Goal: Task Accomplishment & Management: Manage account settings

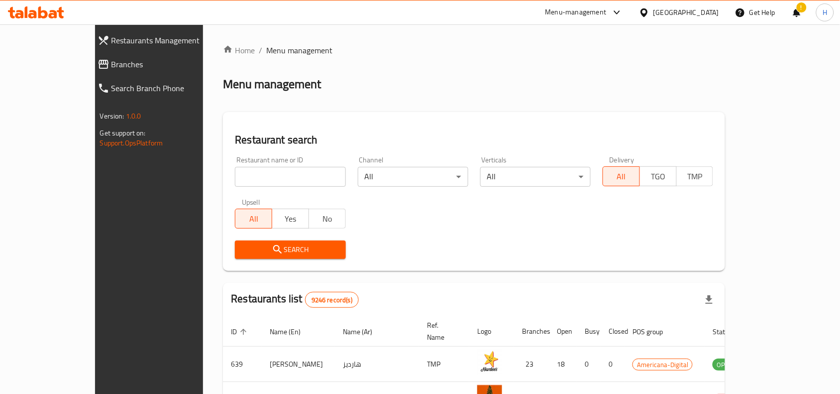
click at [112, 68] on span "Branches" at bounding box center [170, 64] width 116 height 12
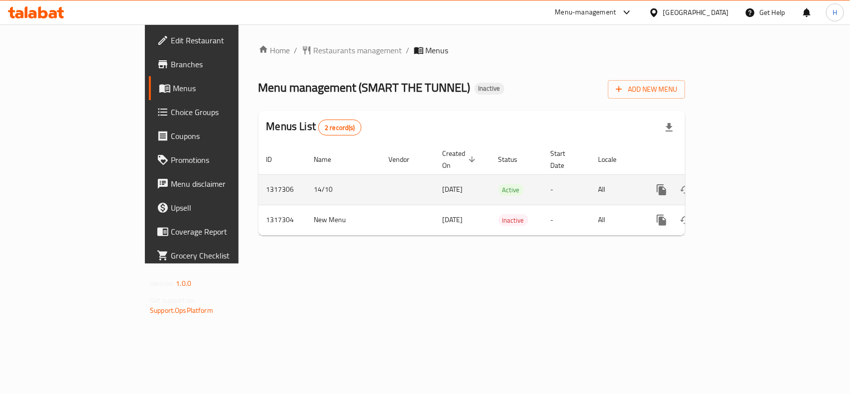
click at [739, 184] on icon "enhanced table" at bounding box center [733, 190] width 12 height 12
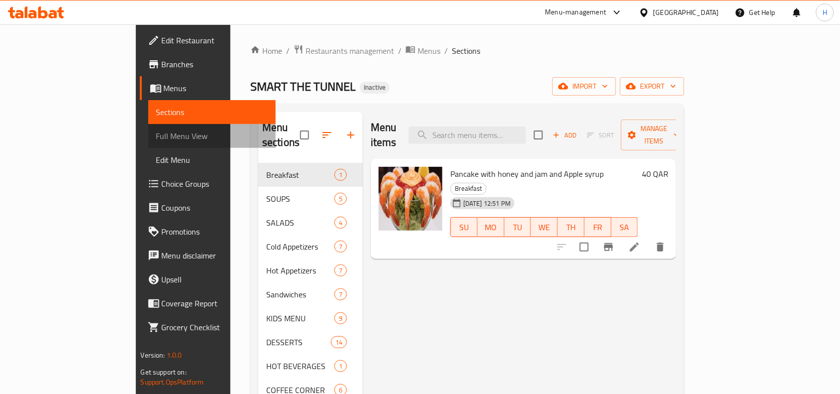
click at [156, 138] on span "Full Menu View" at bounding box center [212, 136] width 112 height 12
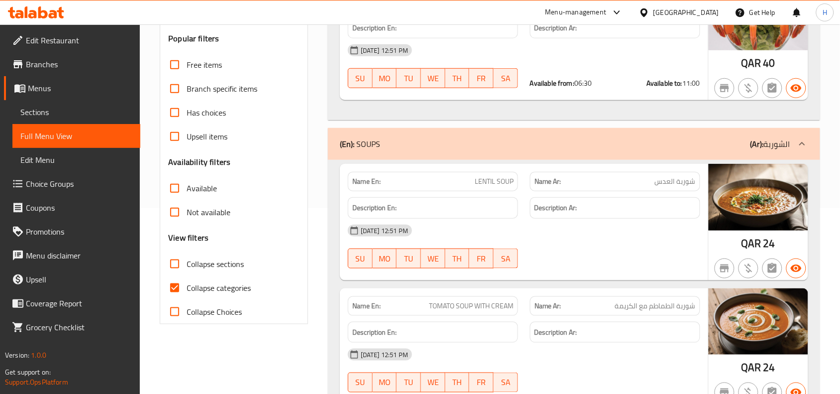
scroll to position [187, 0]
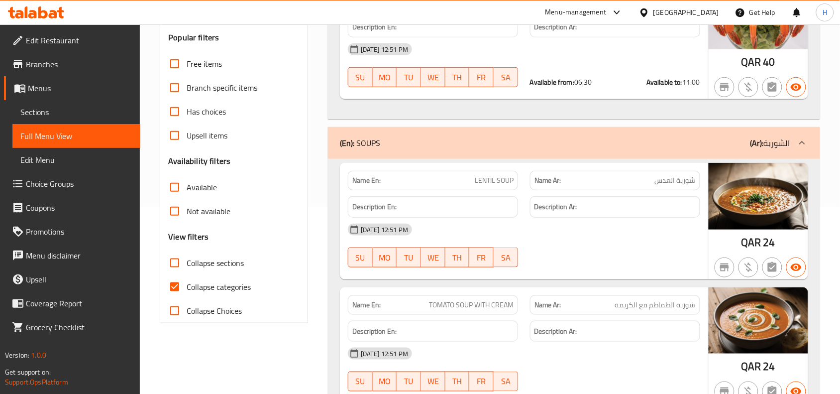
drag, startPoint x: 182, startPoint y: 259, endPoint x: 170, endPoint y: 295, distance: 37.6
click at [181, 260] on input "Collapse sections" at bounding box center [175, 263] width 24 height 24
checkbox input "true"
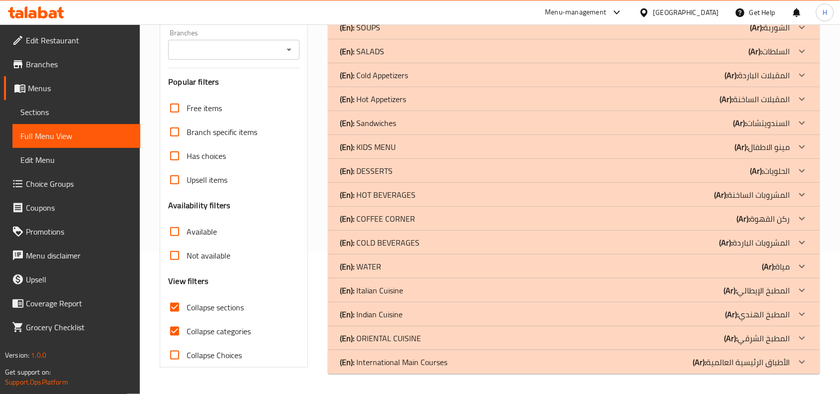
click at [181, 319] on input "Collapse categories" at bounding box center [175, 331] width 24 height 24
checkbox input "false"
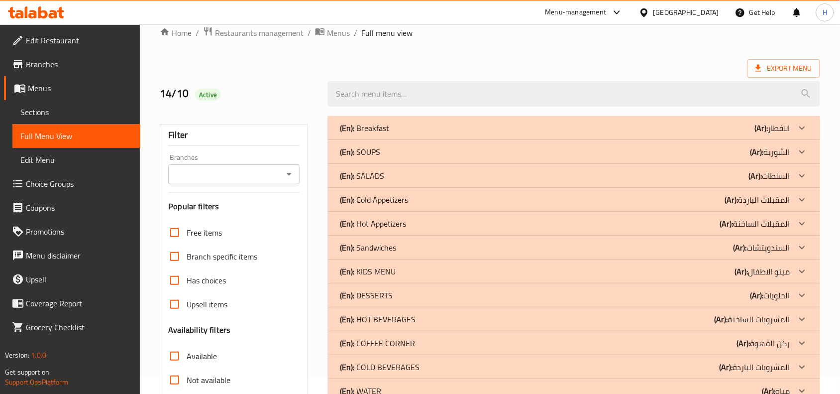
click at [437, 129] on div "(En): Breakfast (Ar): الافطار" at bounding box center [565, 128] width 451 height 12
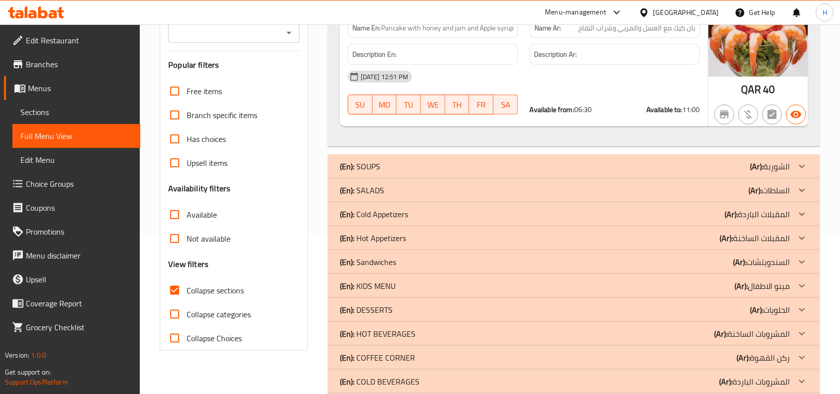
scroll to position [113, 0]
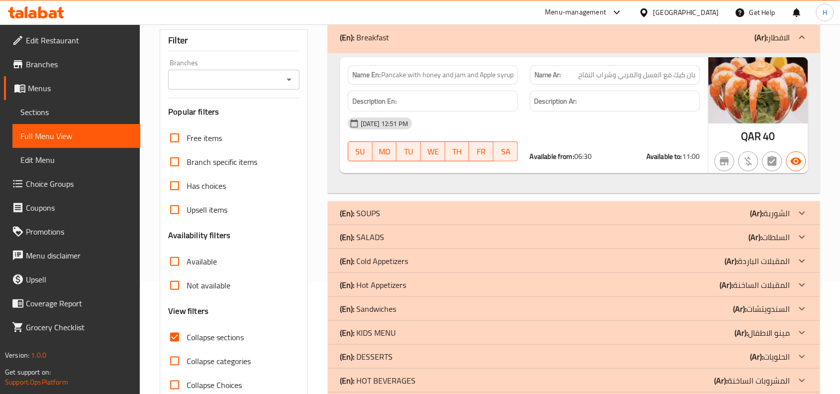
click at [431, 71] on span "Pancake with honey and jam and Apple syrup" at bounding box center [447, 75] width 132 height 10
copy span "Pancake with honey and jam and Apple syrup"
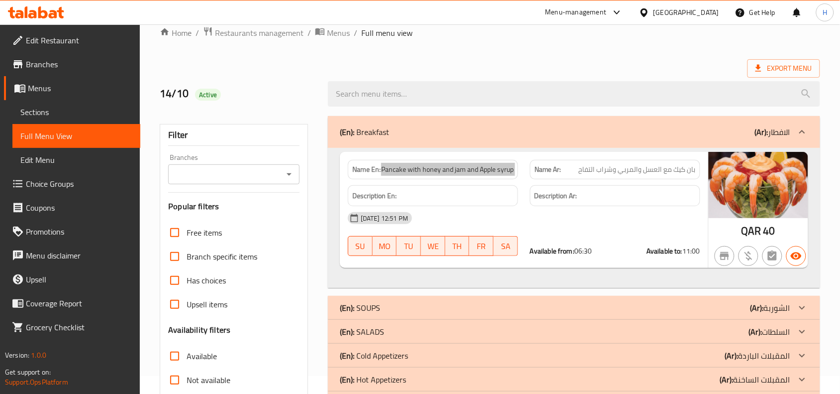
scroll to position [0, 0]
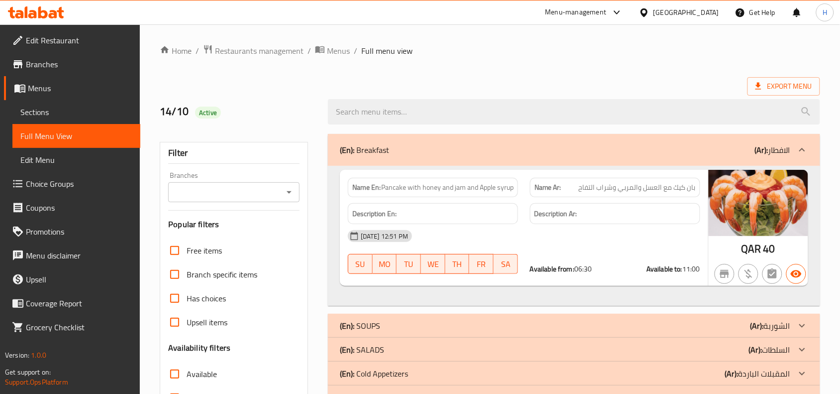
click at [582, 272] on span "06:30" at bounding box center [584, 268] width 18 height 13
click at [626, 272] on div "Available from: 06:30 Available to: 11:00" at bounding box center [615, 269] width 170 height 10
click at [657, 267] on strong "Available to:" at bounding box center [665, 268] width 36 height 13
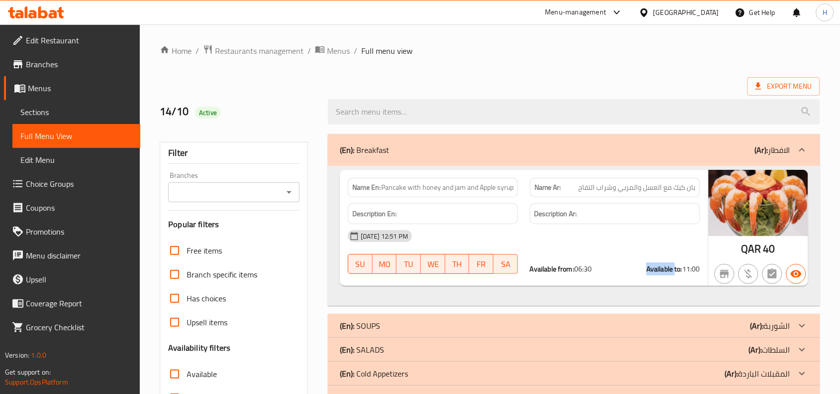
click at [657, 267] on strong "Available to:" at bounding box center [665, 268] width 36 height 13
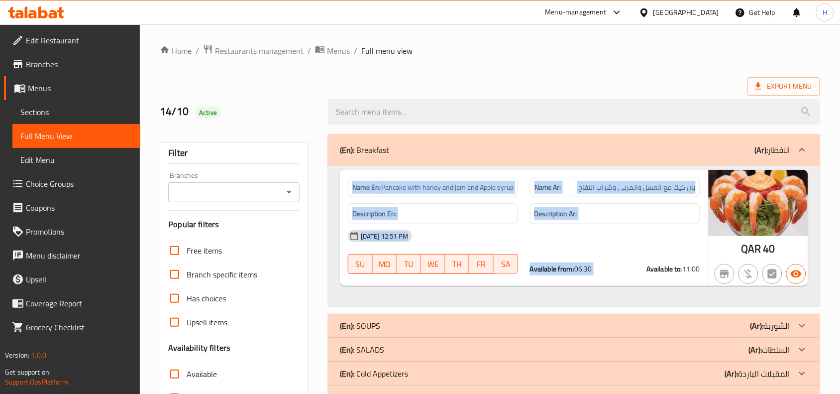
click at [657, 267] on strong "Available to:" at bounding box center [665, 268] width 36 height 13
click at [81, 111] on span "Sections" at bounding box center [76, 112] width 112 height 12
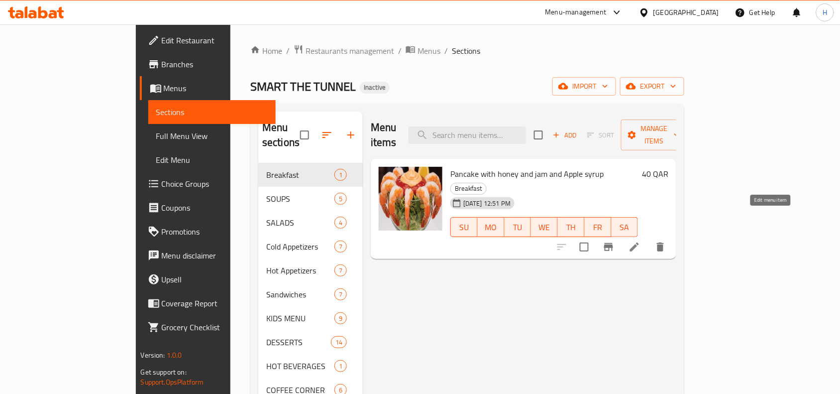
click at [639, 242] on icon at bounding box center [634, 246] width 9 height 9
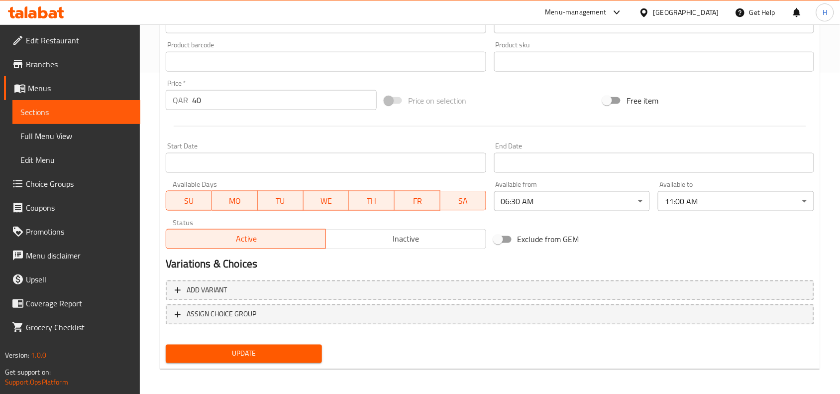
scroll to position [323, 0]
click at [118, 107] on span "Sections" at bounding box center [76, 112] width 112 height 12
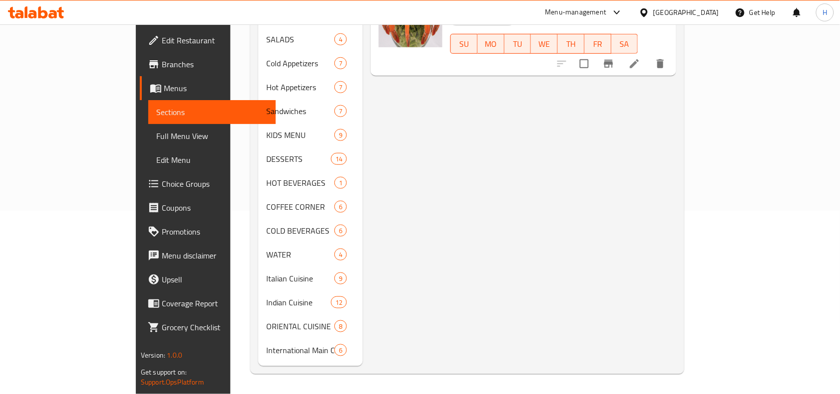
scroll to position [168, 0]
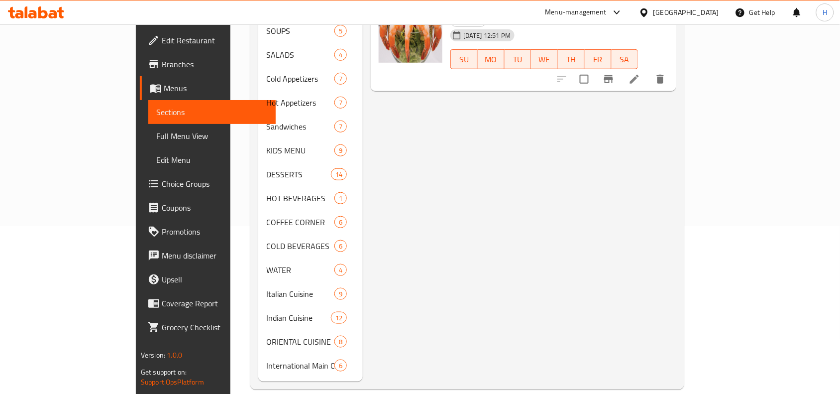
click at [164, 87] on span "Menus" at bounding box center [216, 88] width 105 height 12
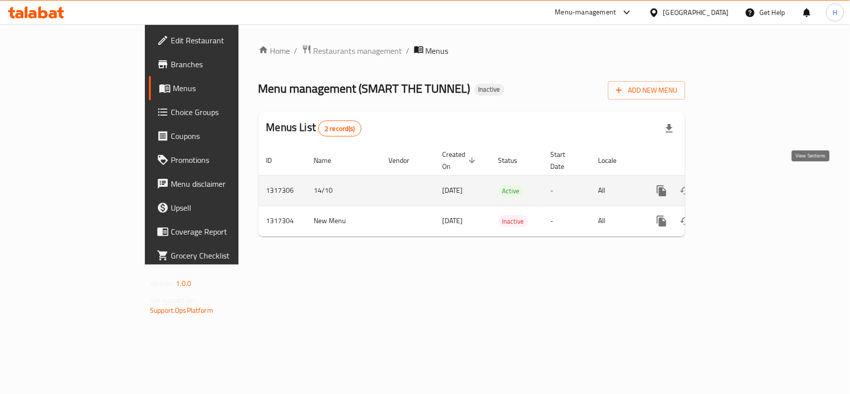
click at [745, 179] on link "enhanced table" at bounding box center [733, 191] width 24 height 24
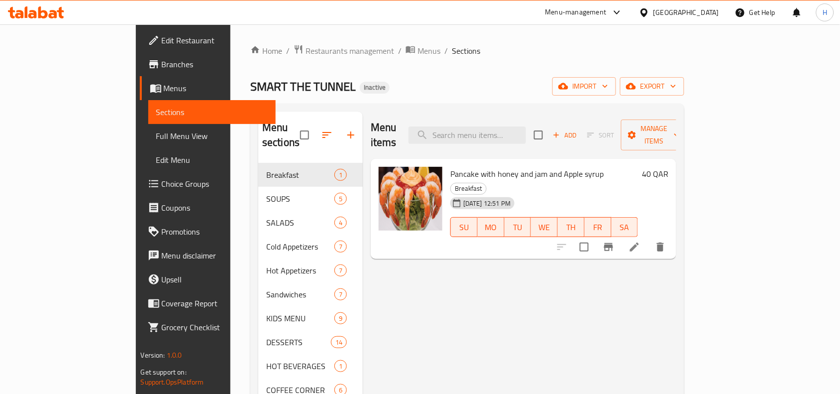
click at [156, 141] on span "Full Menu View" at bounding box center [212, 136] width 112 height 12
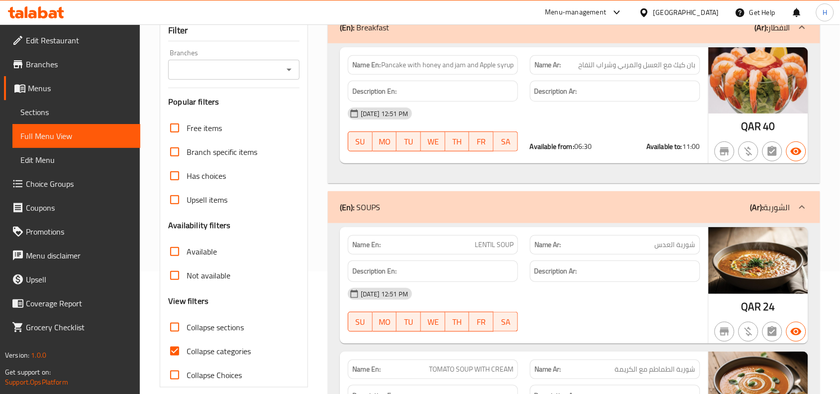
scroll to position [249, 0]
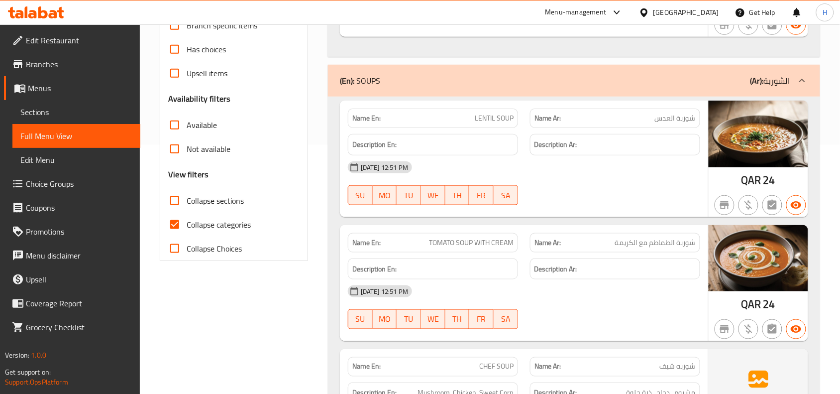
click at [179, 220] on input "Collapse categories" at bounding box center [175, 225] width 24 height 24
checkbox input "false"
click at [177, 195] on input "Collapse sections" at bounding box center [175, 201] width 24 height 24
checkbox input "true"
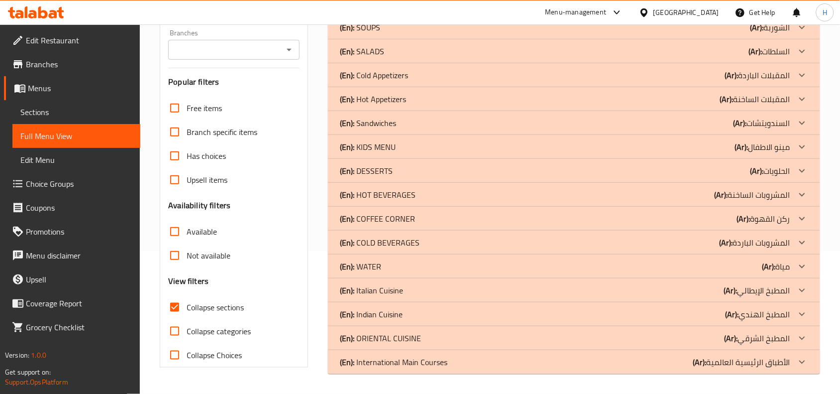
scroll to position [18, 0]
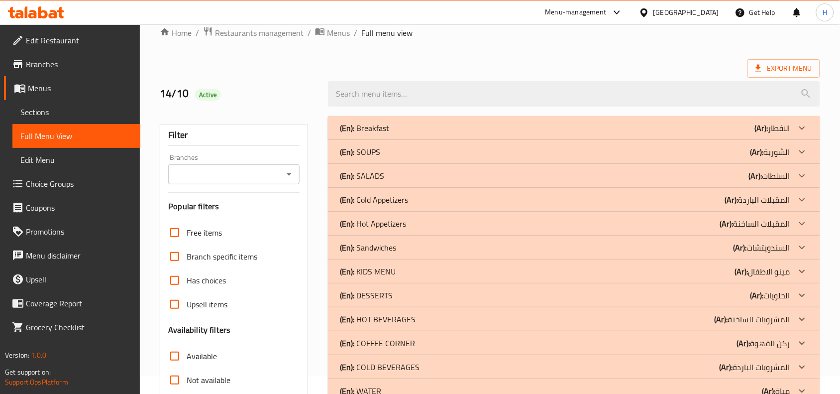
click at [395, 147] on div "(En): SOUPS (Ar): الشوربة" at bounding box center [565, 152] width 451 height 12
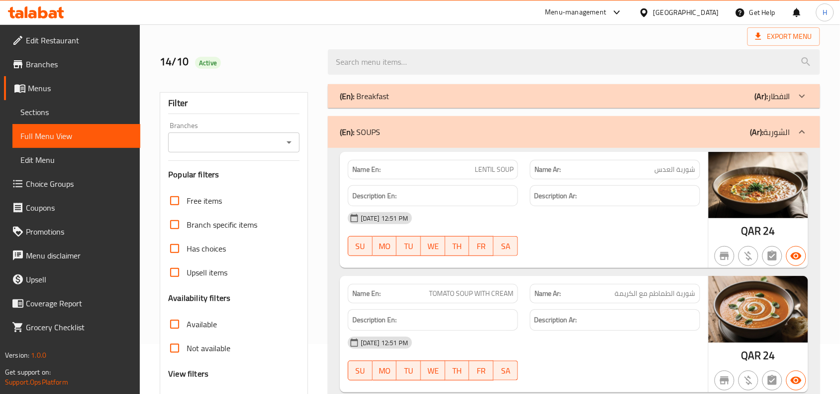
scroll to position [80, 0]
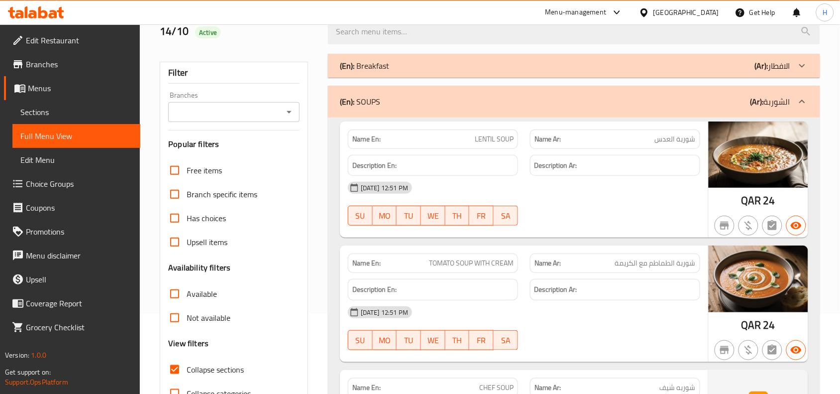
click at [516, 66] on div "(En): Breakfast (Ar): الافطار" at bounding box center [565, 66] width 451 height 12
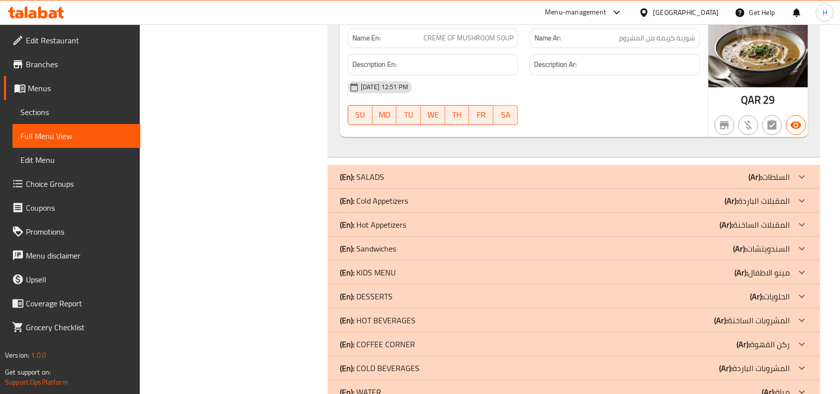
scroll to position [827, 0]
click at [594, 179] on div "(En): SALADS (Ar): السلطات" at bounding box center [565, 176] width 451 height 12
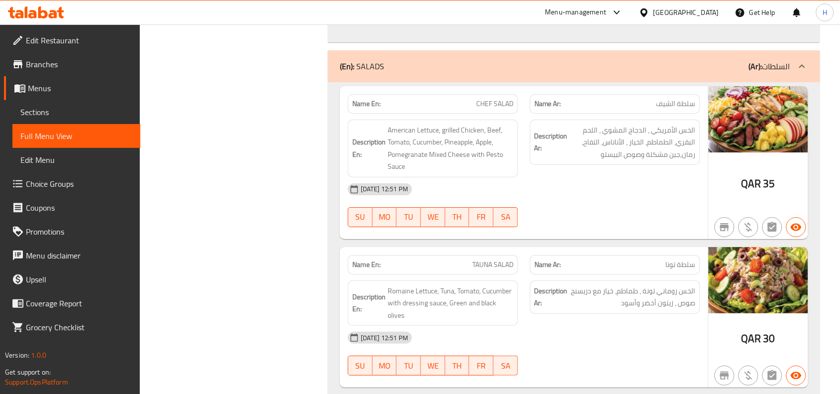
scroll to position [951, 0]
